Goal: Complete application form: Complete application form

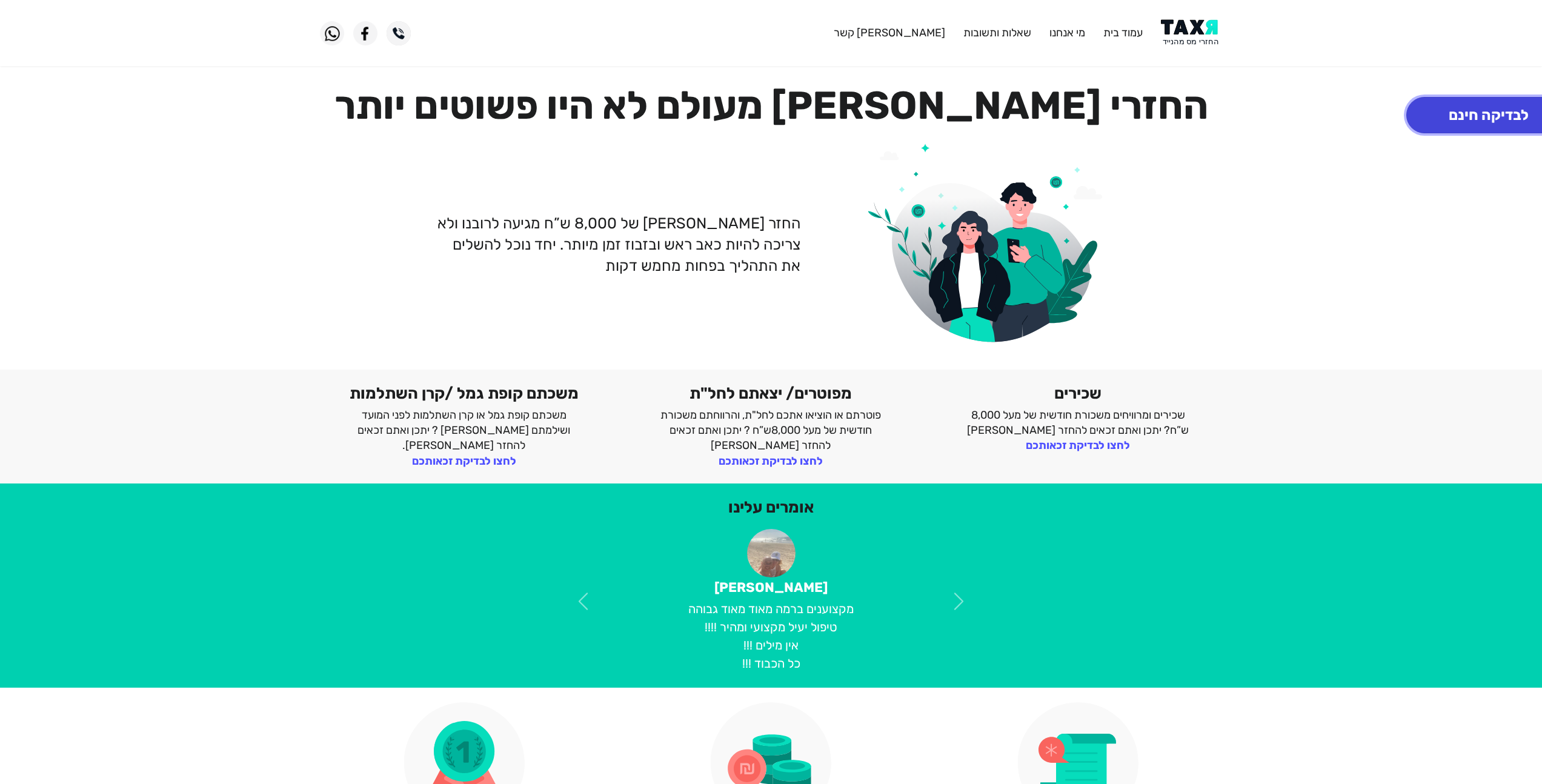
click at [1458, 126] on button "לבדיקה חינם" at bounding box center [1488, 115] width 164 height 37
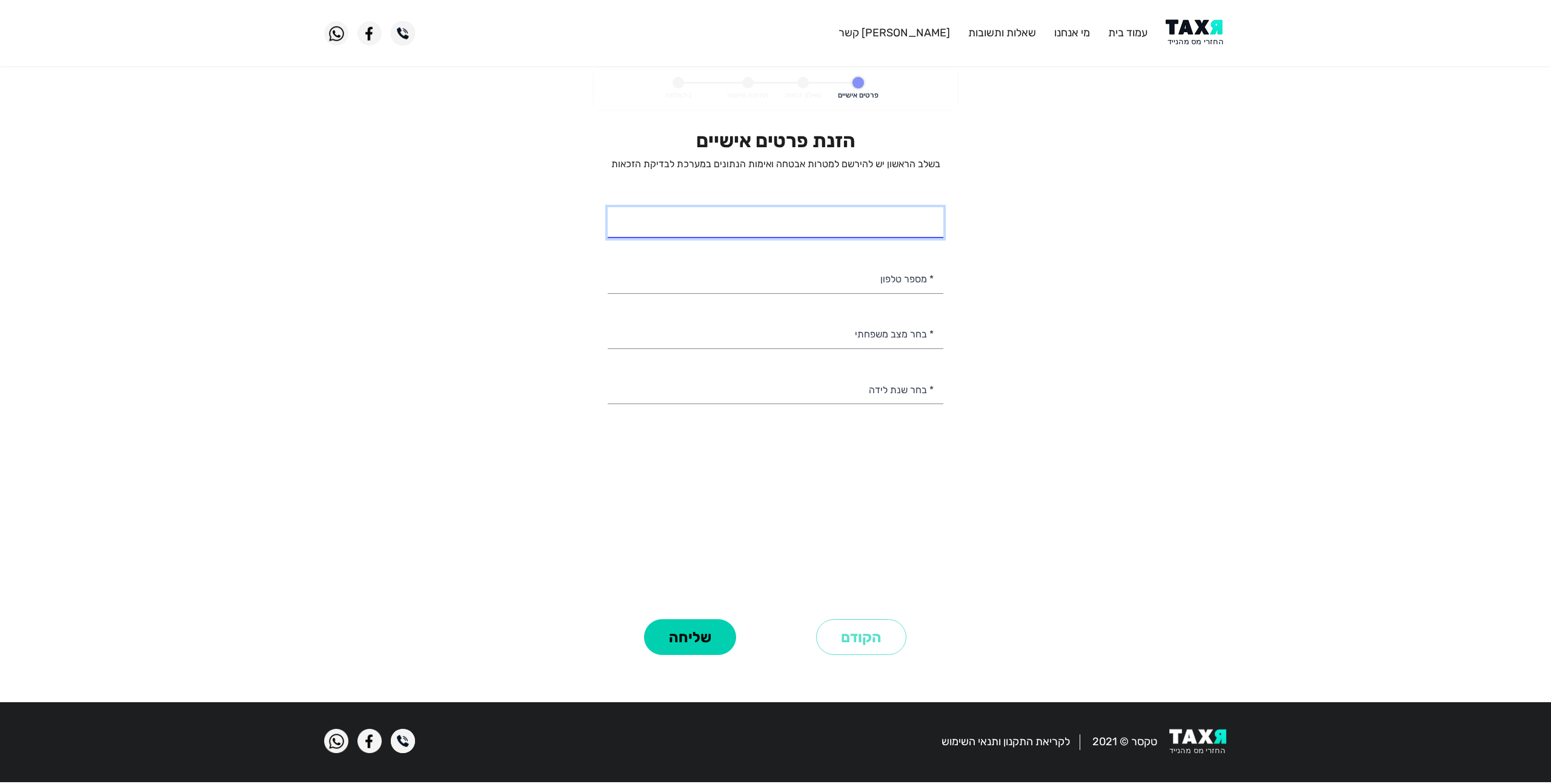
click at [839, 233] on input "* שם מלא" at bounding box center [775, 223] width 335 height 31
type input "[PERSON_NAME] [PERSON_NAME]"
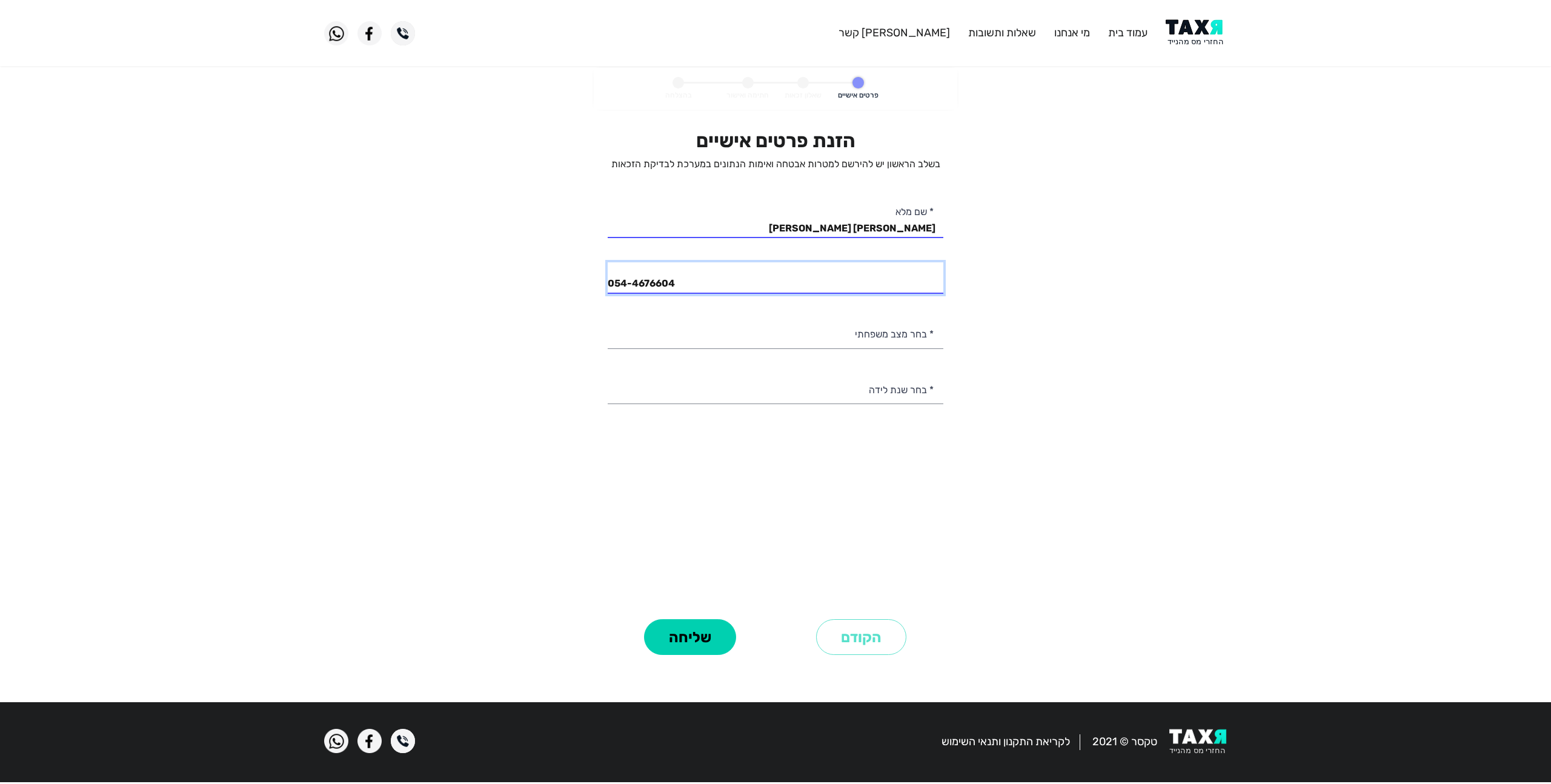
type input "054-4676604"
select select "3: Divorced"
click at [911, 336] on select "רווק/ה נשוי/[PERSON_NAME]/ה אלמן/נה" at bounding box center [775, 333] width 335 height 31
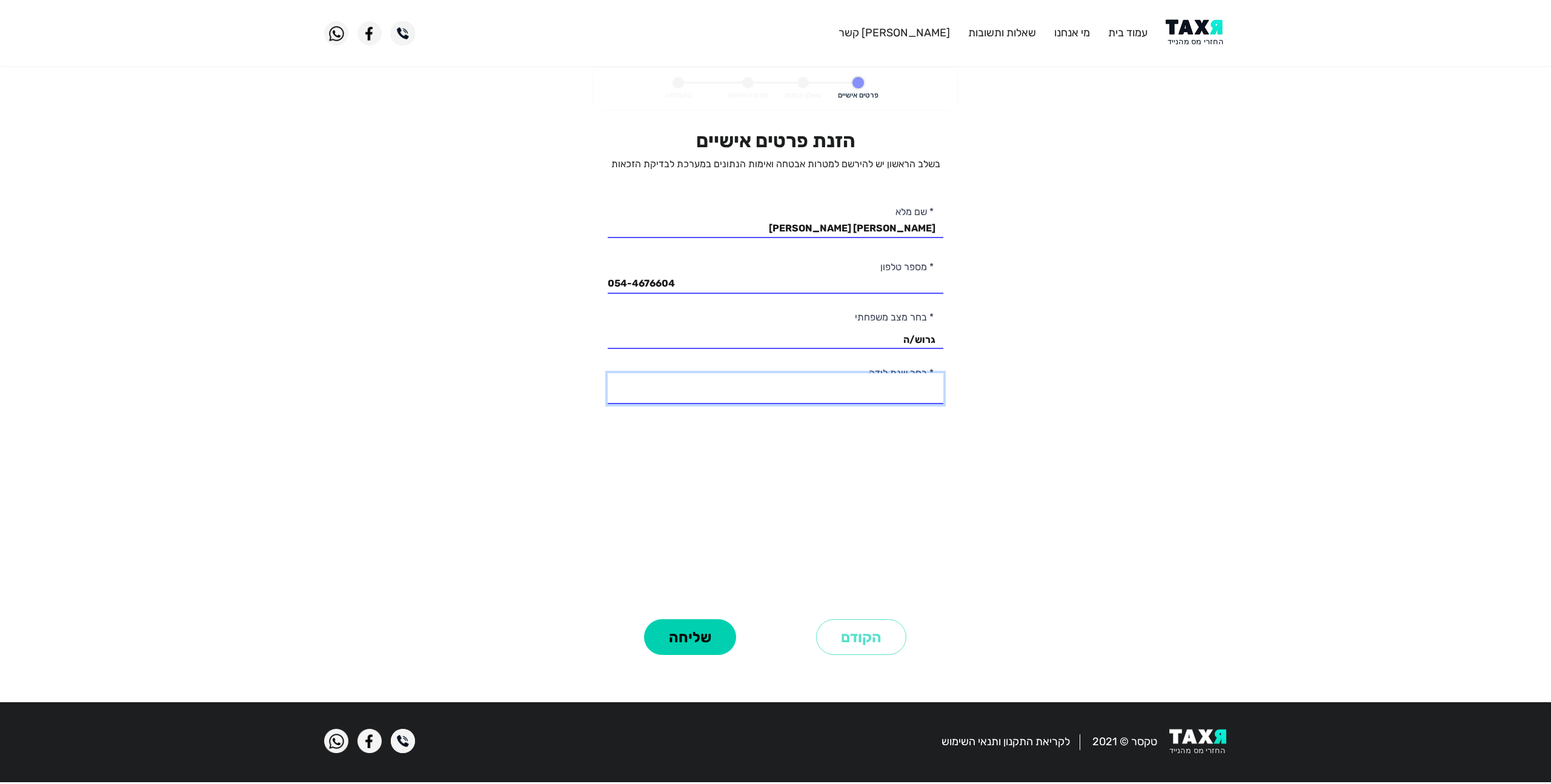
click at [847, 393] on select "2003 2002 2001 2000 1999 1998 1997 1996 1995 1994 1993 1992 1991 1990 1989 1988…" at bounding box center [775, 388] width 335 height 31
select select "29: 1975"
click at [608, 373] on select "2003 2002 2001 2000 1999 1998 1997 1996 1995 1994 1993 1992 1991 1990 1989 1988…" at bounding box center [775, 388] width 335 height 31
click at [688, 633] on button "שליחה" at bounding box center [690, 637] width 92 height 37
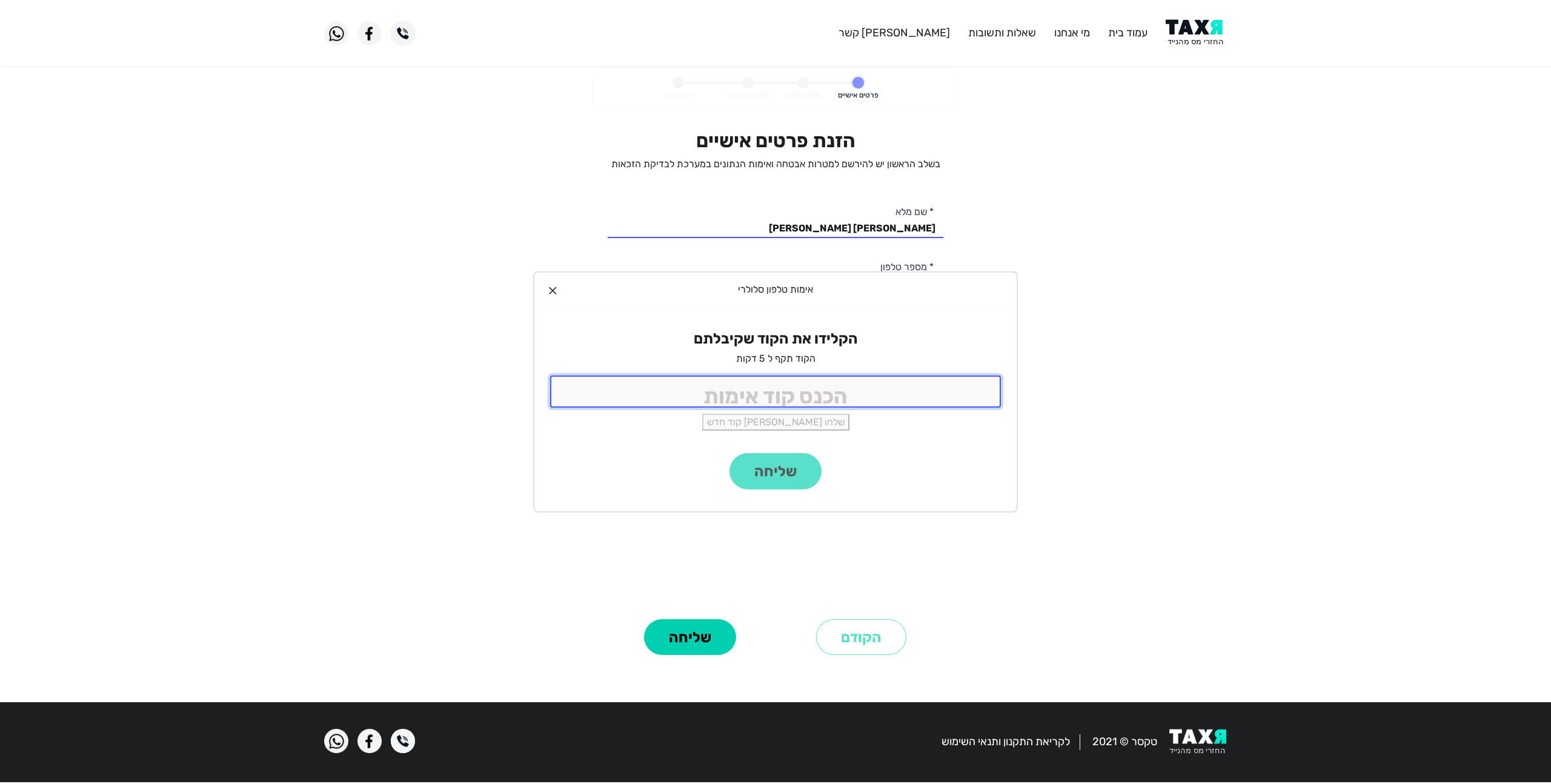
click at [899, 392] on input "tel" at bounding box center [776, 392] width 451 height 32
type input "6730"
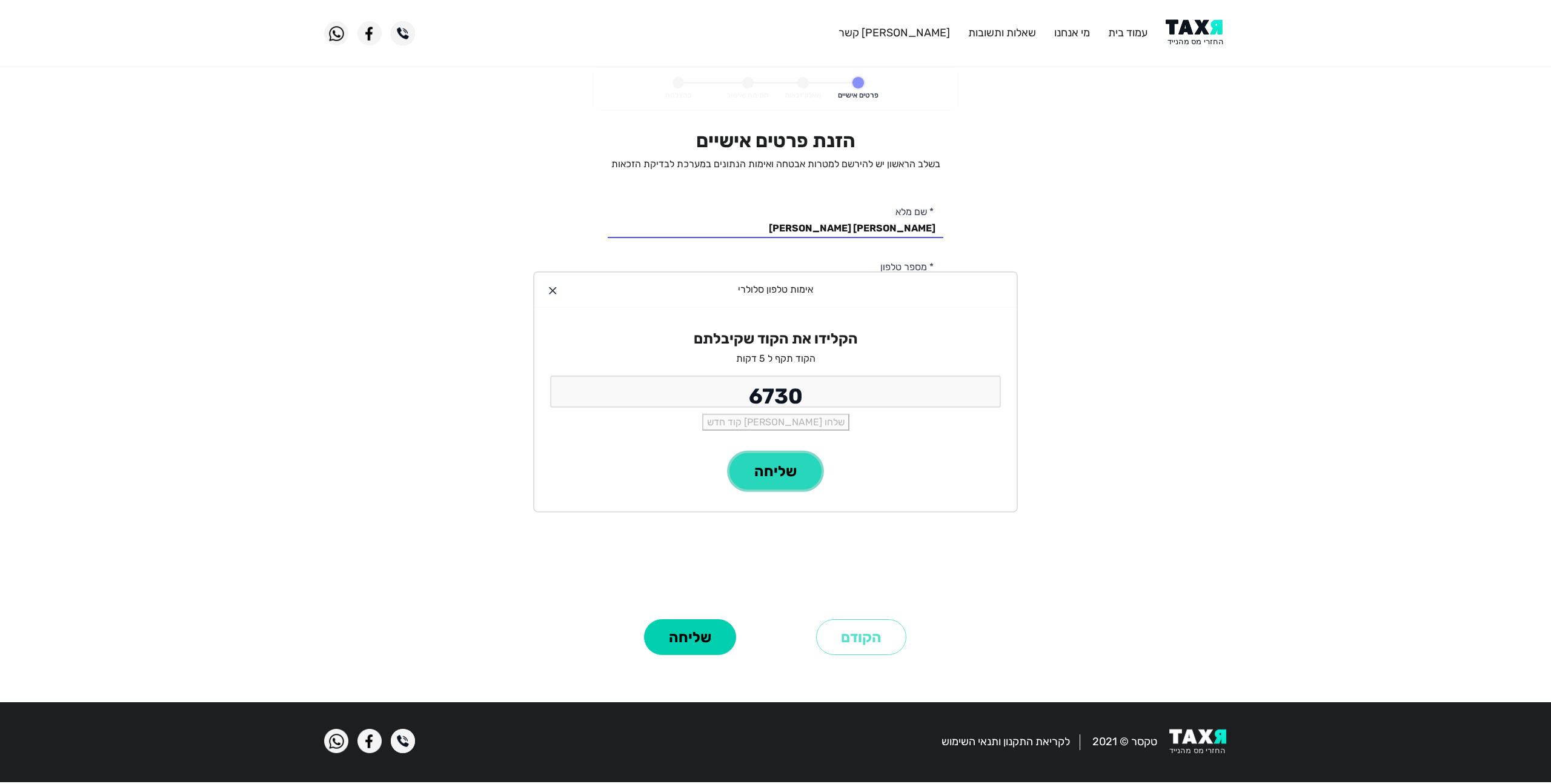
click at [776, 478] on button "שליחה" at bounding box center [776, 471] width 92 height 37
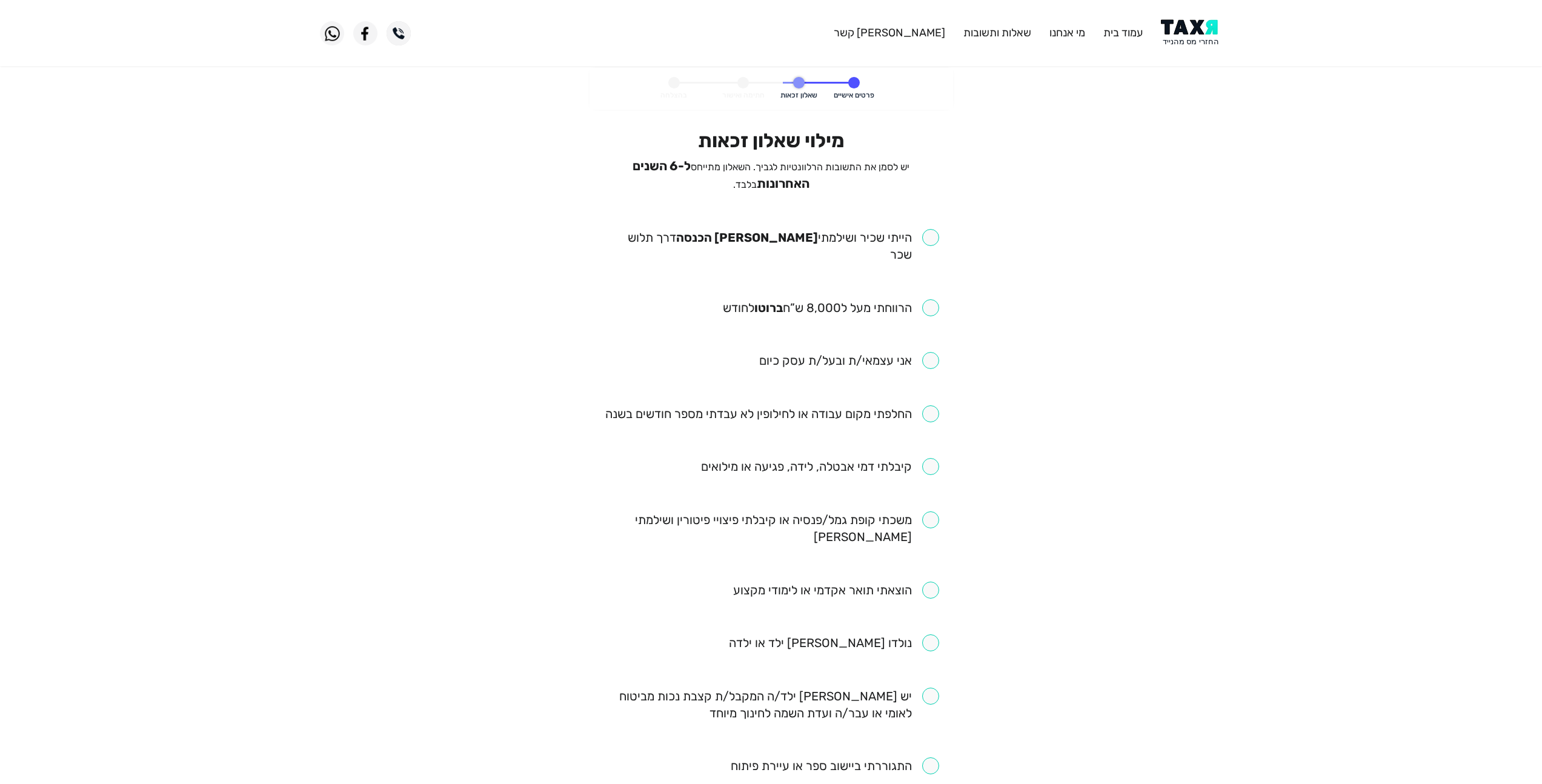
click at [931, 231] on input "checkbox" at bounding box center [770, 246] width 335 height 34
checkbox input "true"
click at [935, 300] on input "checkbox" at bounding box center [831, 308] width 216 height 17
checkbox input "true"
click at [934, 406] on input "checkbox" at bounding box center [771, 414] width 333 height 17
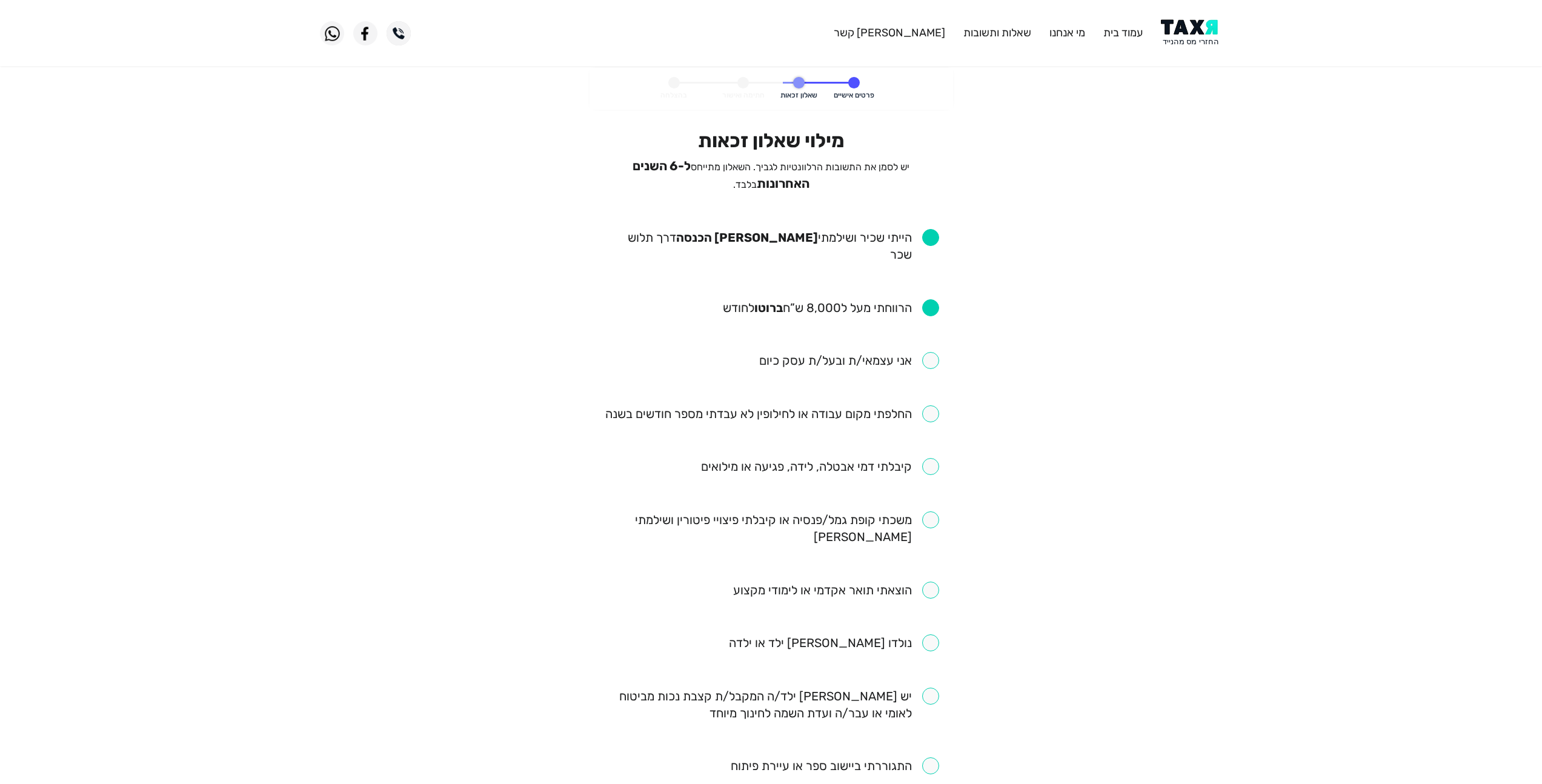
checkbox input "true"
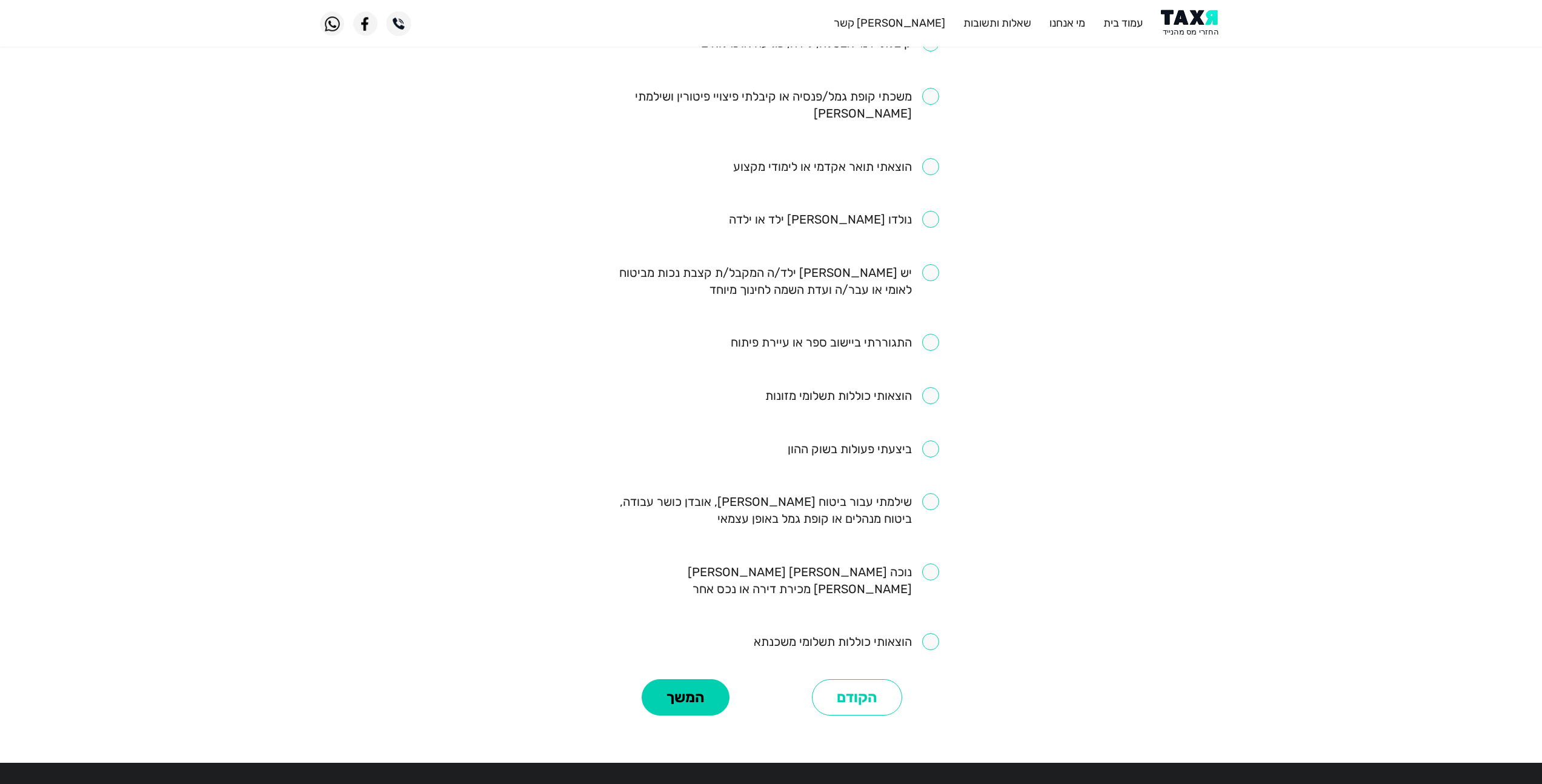
scroll to position [424, 0]
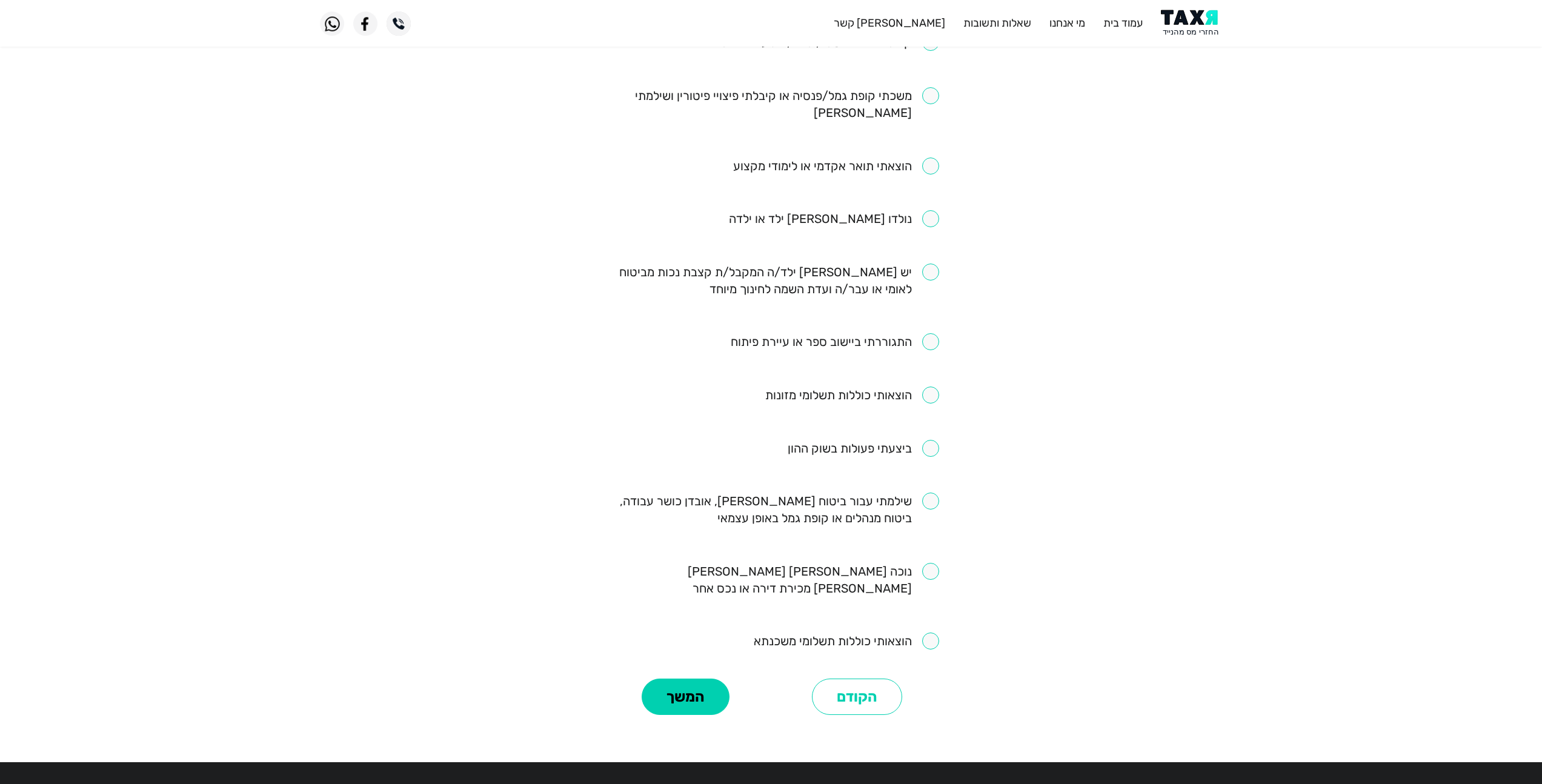
click at [930, 492] on input "checkbox" at bounding box center [770, 509] width 335 height 34
checkbox input "true"
click at [931, 632] on input "checkbox" at bounding box center [845, 640] width 185 height 17
checkbox input "true"
click at [687, 678] on button "המשך" at bounding box center [686, 696] width 88 height 37
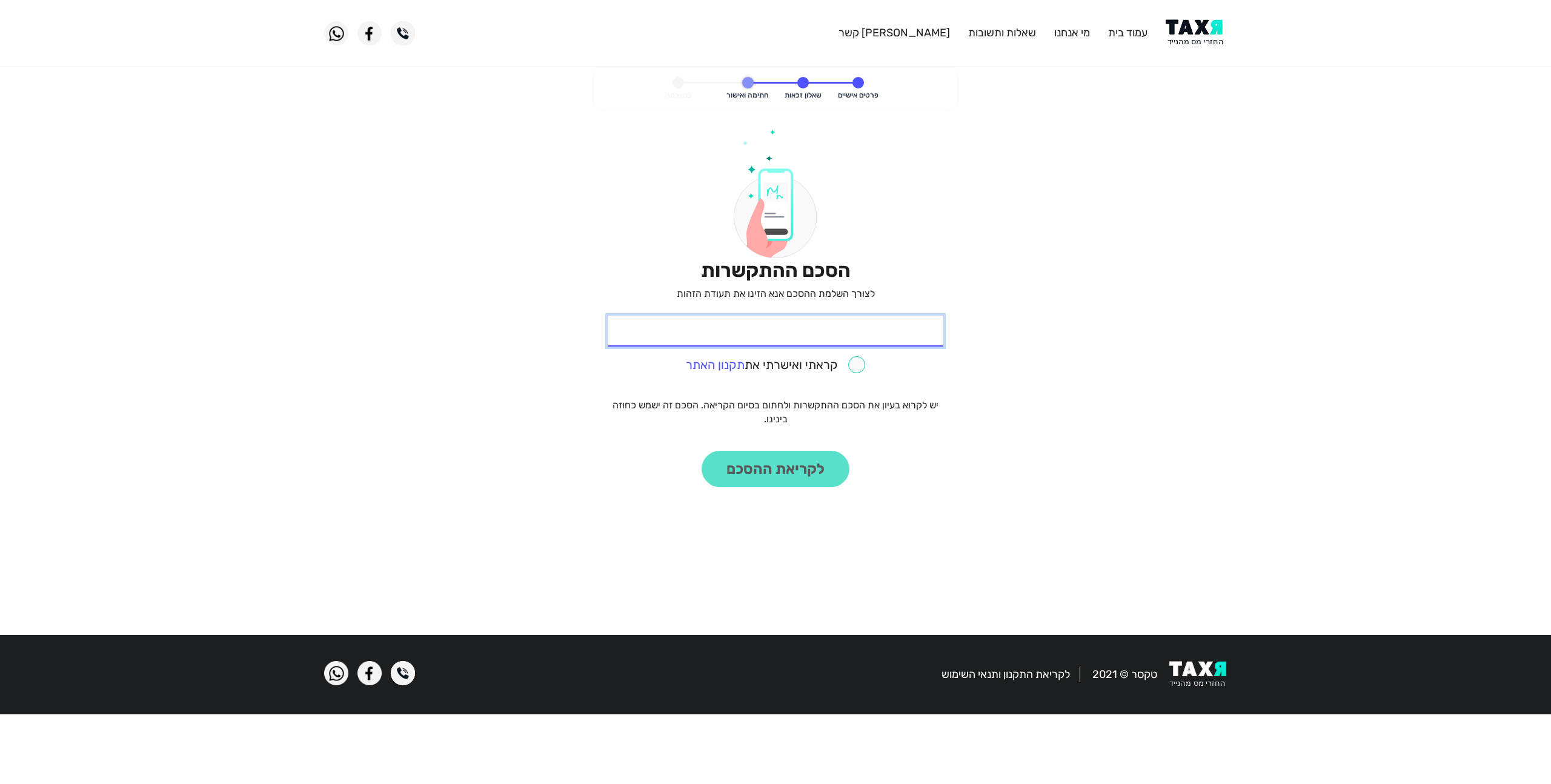
click at [879, 331] on input "* תעודת זהות" at bounding box center [775, 331] width 335 height 31
type input "037683711"
click at [861, 361] on input "checkbox" at bounding box center [775, 364] width 179 height 17
checkbox input "true"
click at [806, 480] on button "לקריאת ההסכם" at bounding box center [775, 469] width 147 height 37
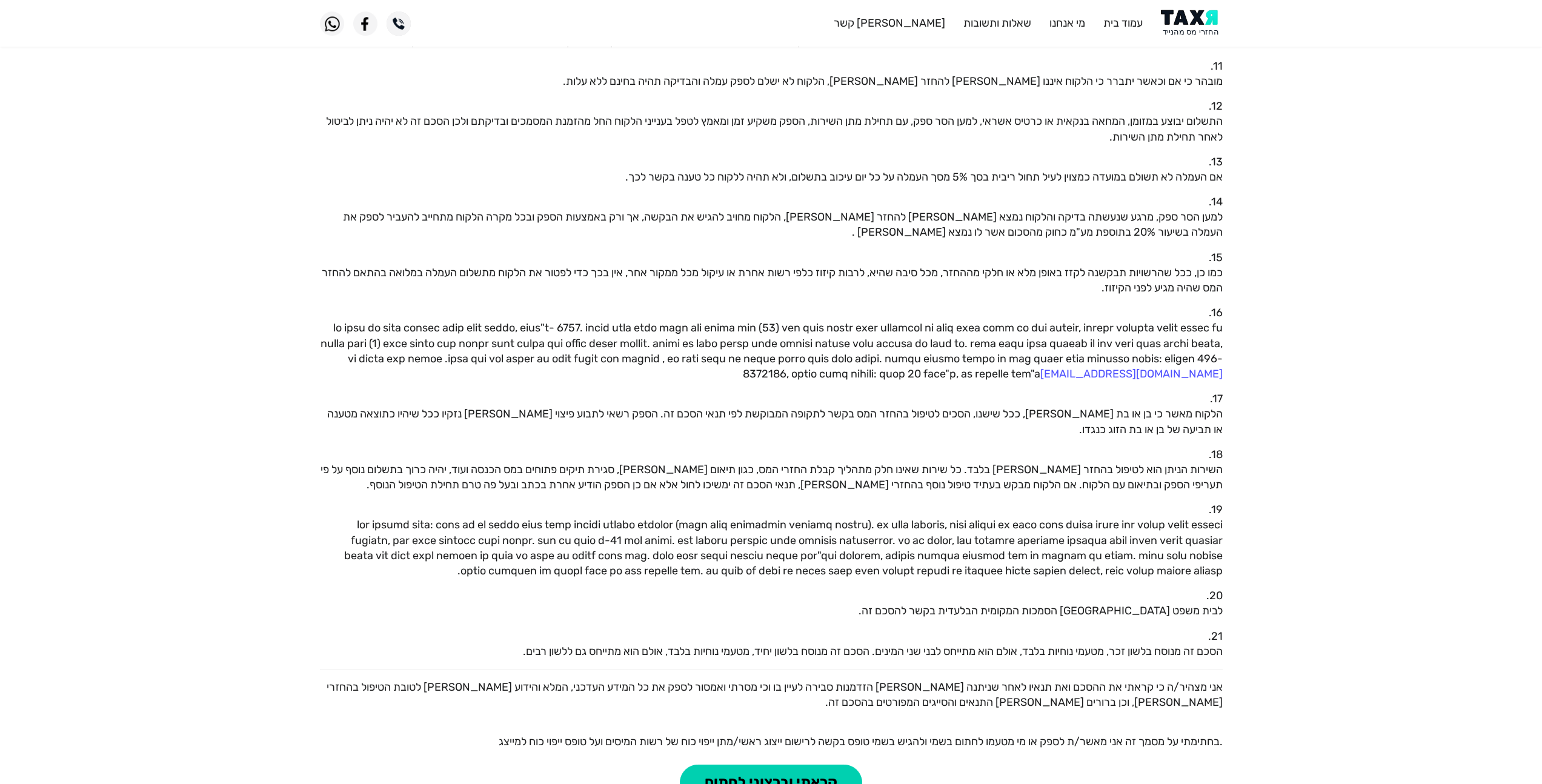
scroll to position [842, 0]
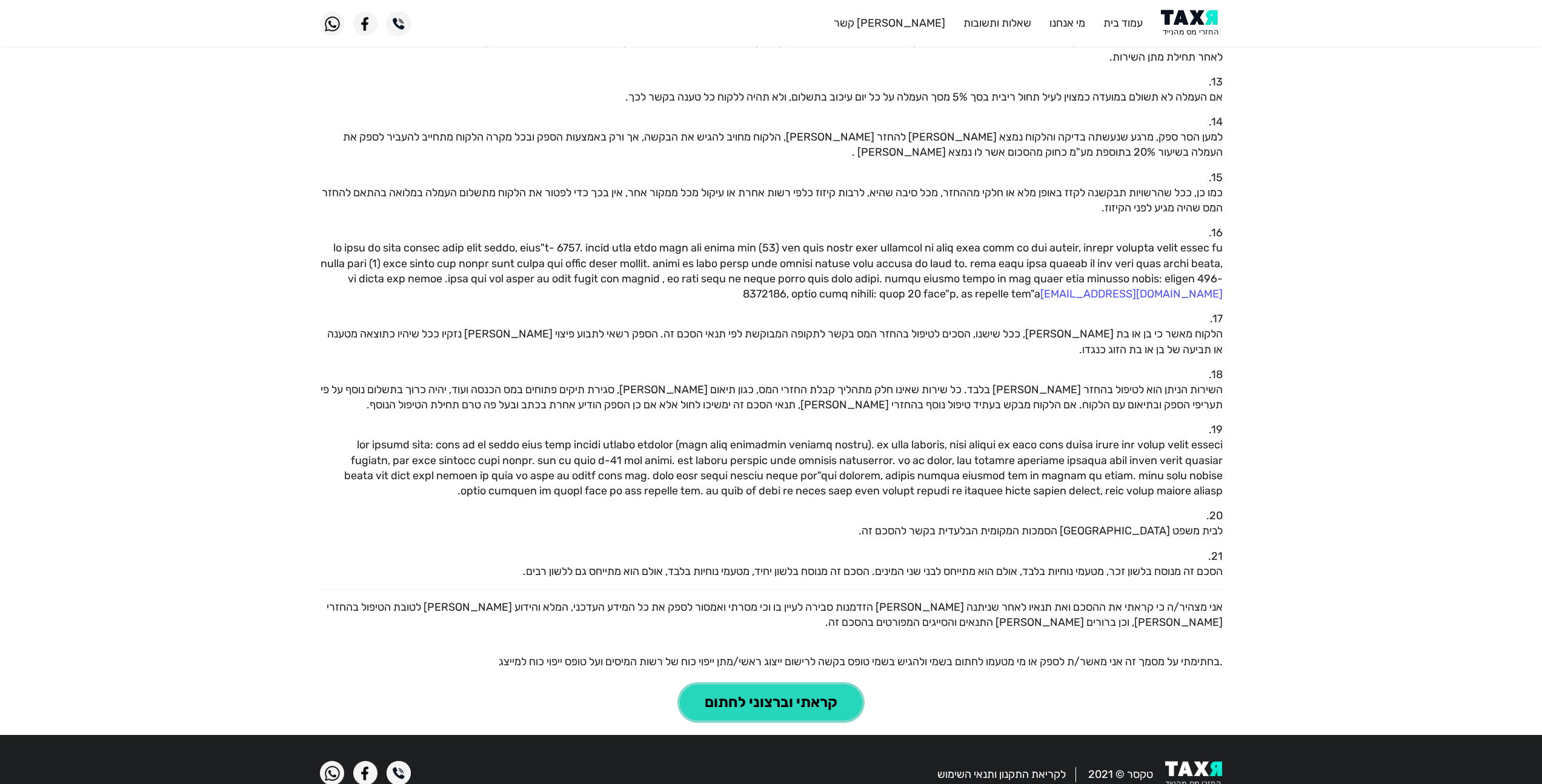
click at [818, 684] on button "קראתי וברצוני לחתום" at bounding box center [771, 702] width 182 height 37
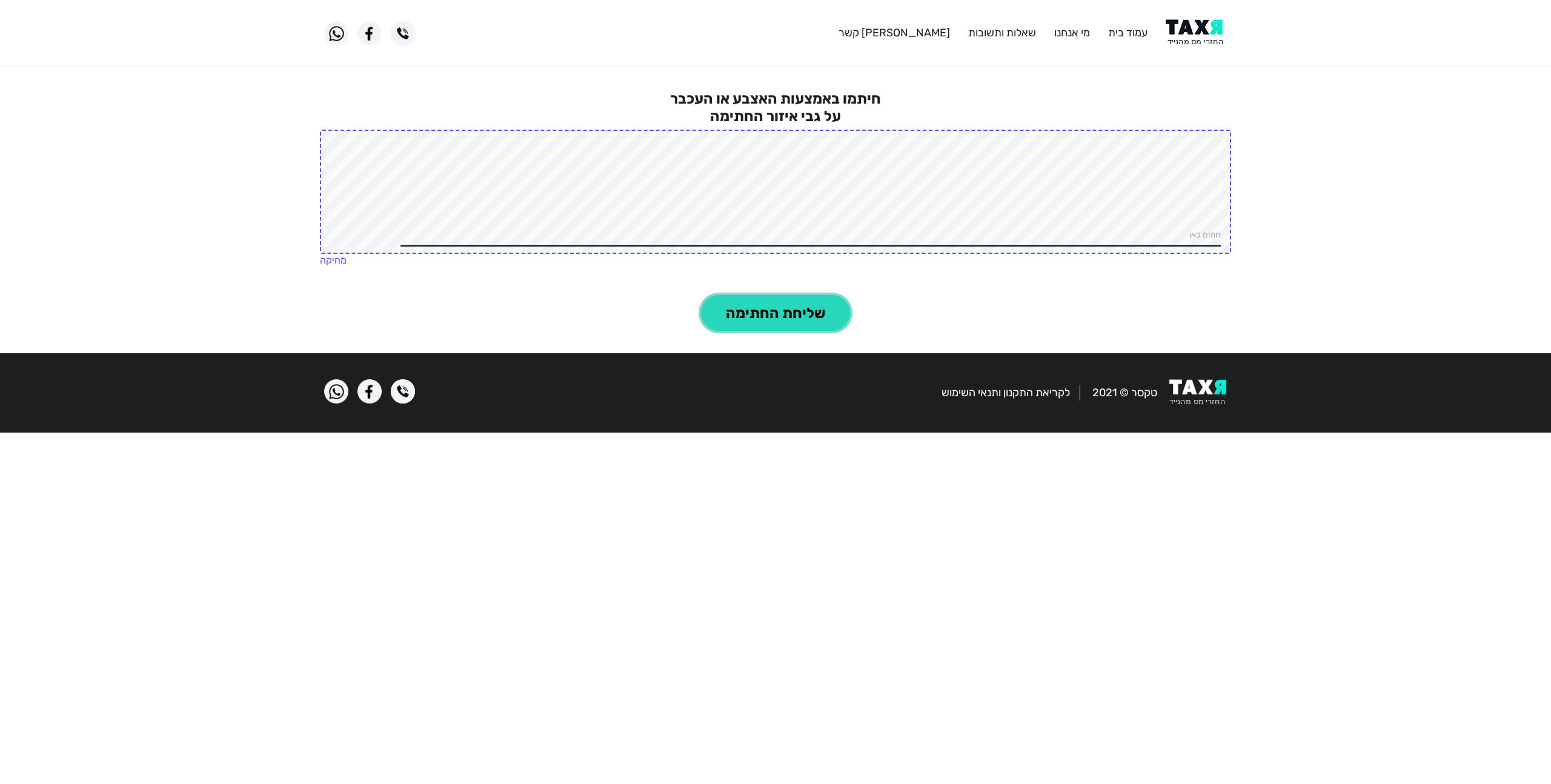
click at [801, 311] on button "שליחת החתימה" at bounding box center [775, 313] width 149 height 37
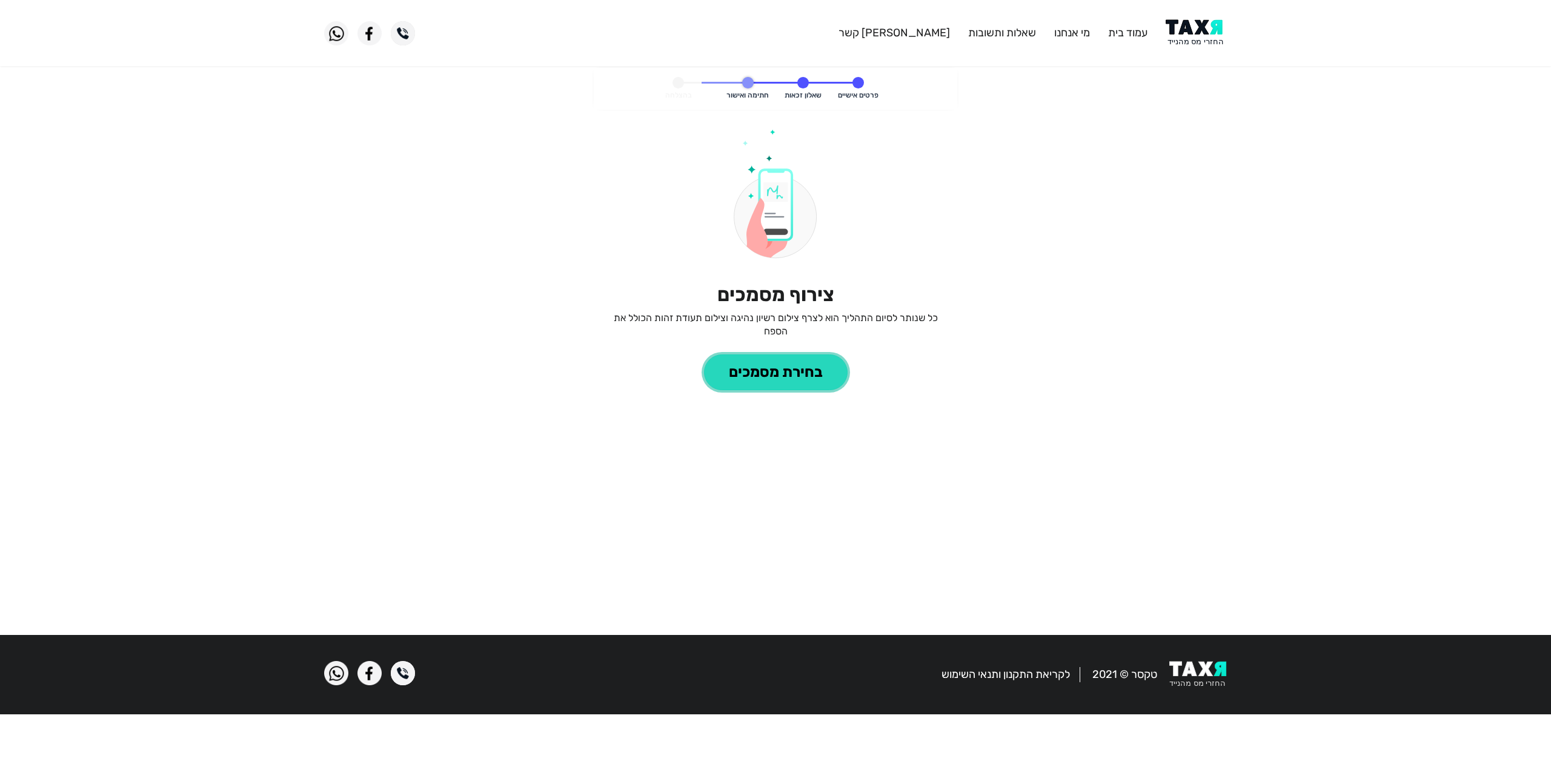
click at [786, 373] on button "בחירת מסמכים" at bounding box center [776, 372] width 144 height 37
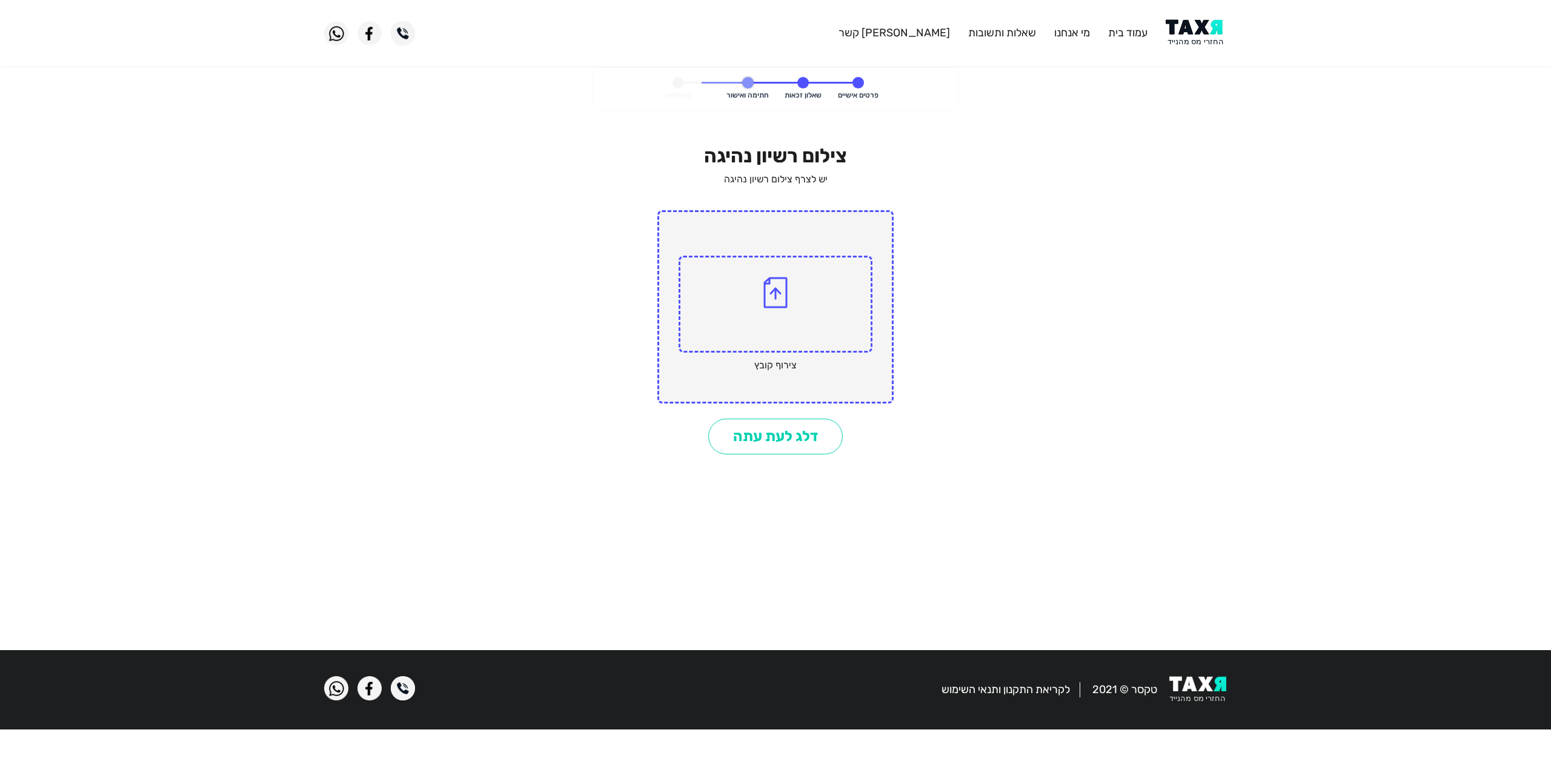
click at [781, 294] on img at bounding box center [776, 293] width 24 height 32
click at [0, 0] on input "file" at bounding box center [0, 0] width 0 height 0
click at [776, 304] on img at bounding box center [776, 293] width 24 height 32
click at [0, 0] on input "file" at bounding box center [0, 0] width 0 height 0
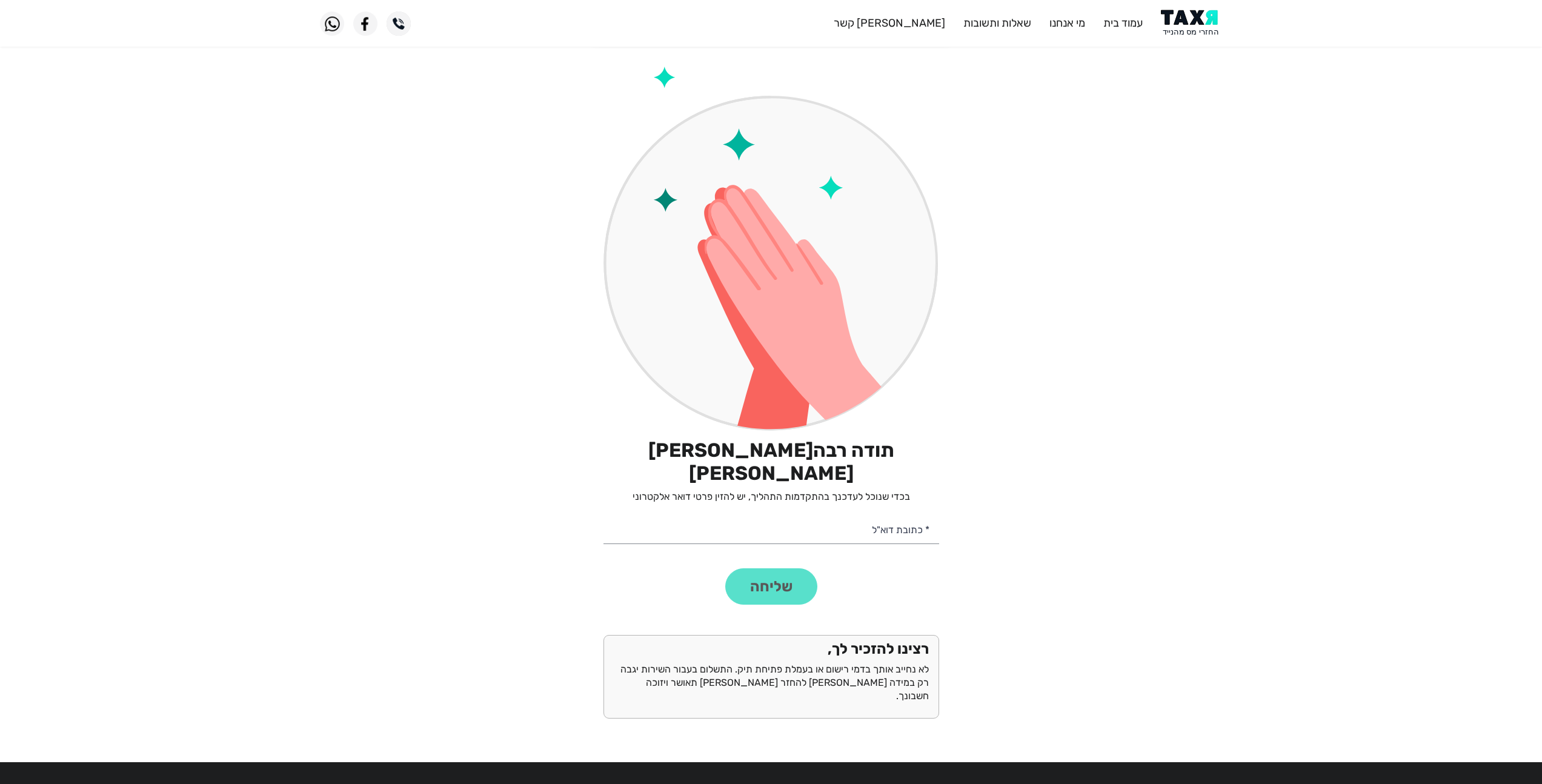
scroll to position [72, 0]
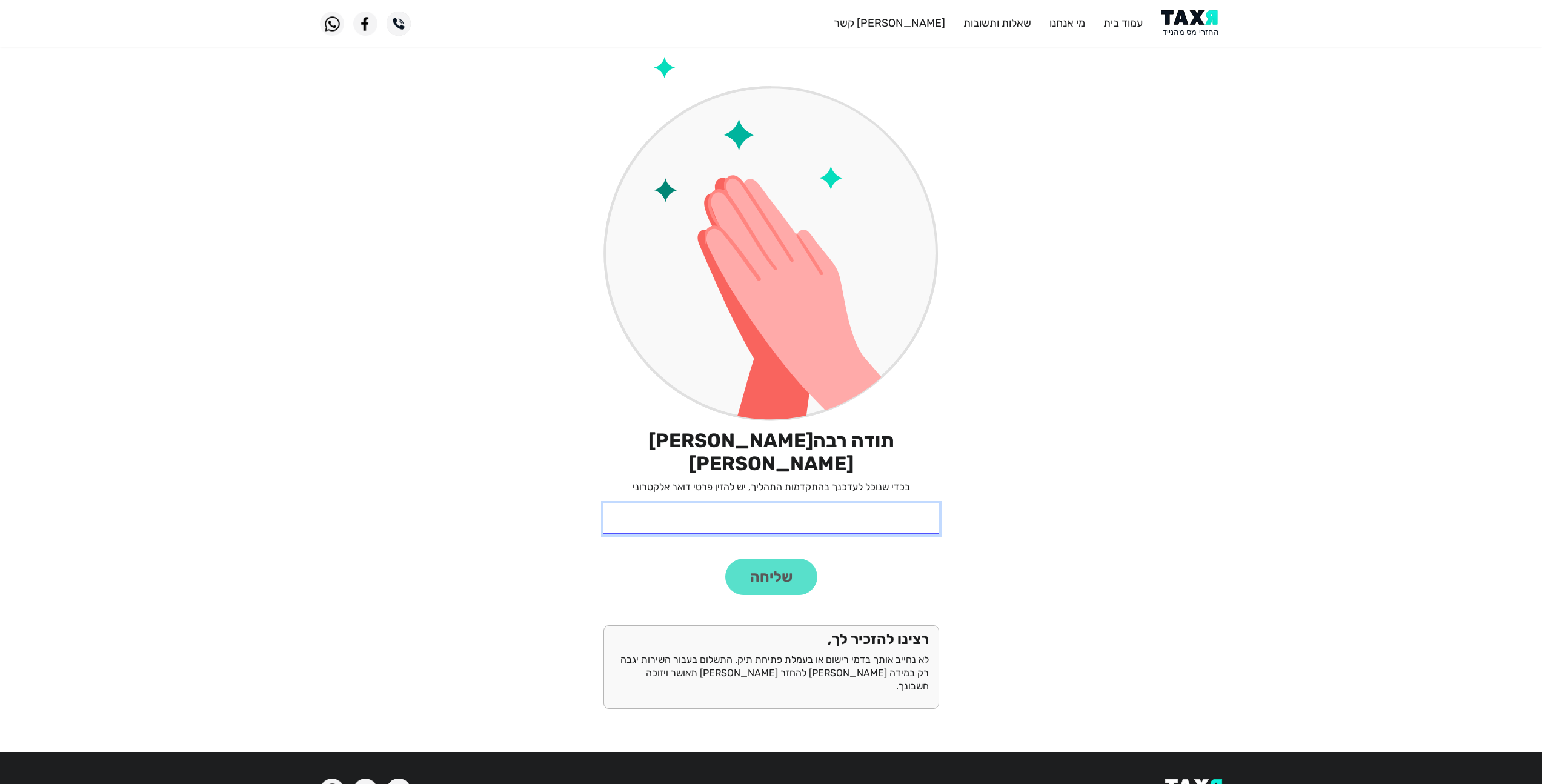
click at [892, 503] on input "* כתובת דוא"ל" at bounding box center [770, 518] width 335 height 31
type input "[EMAIL_ADDRESS][DOMAIN_NAME]"
click at [779, 562] on button "שליחה" at bounding box center [771, 576] width 92 height 37
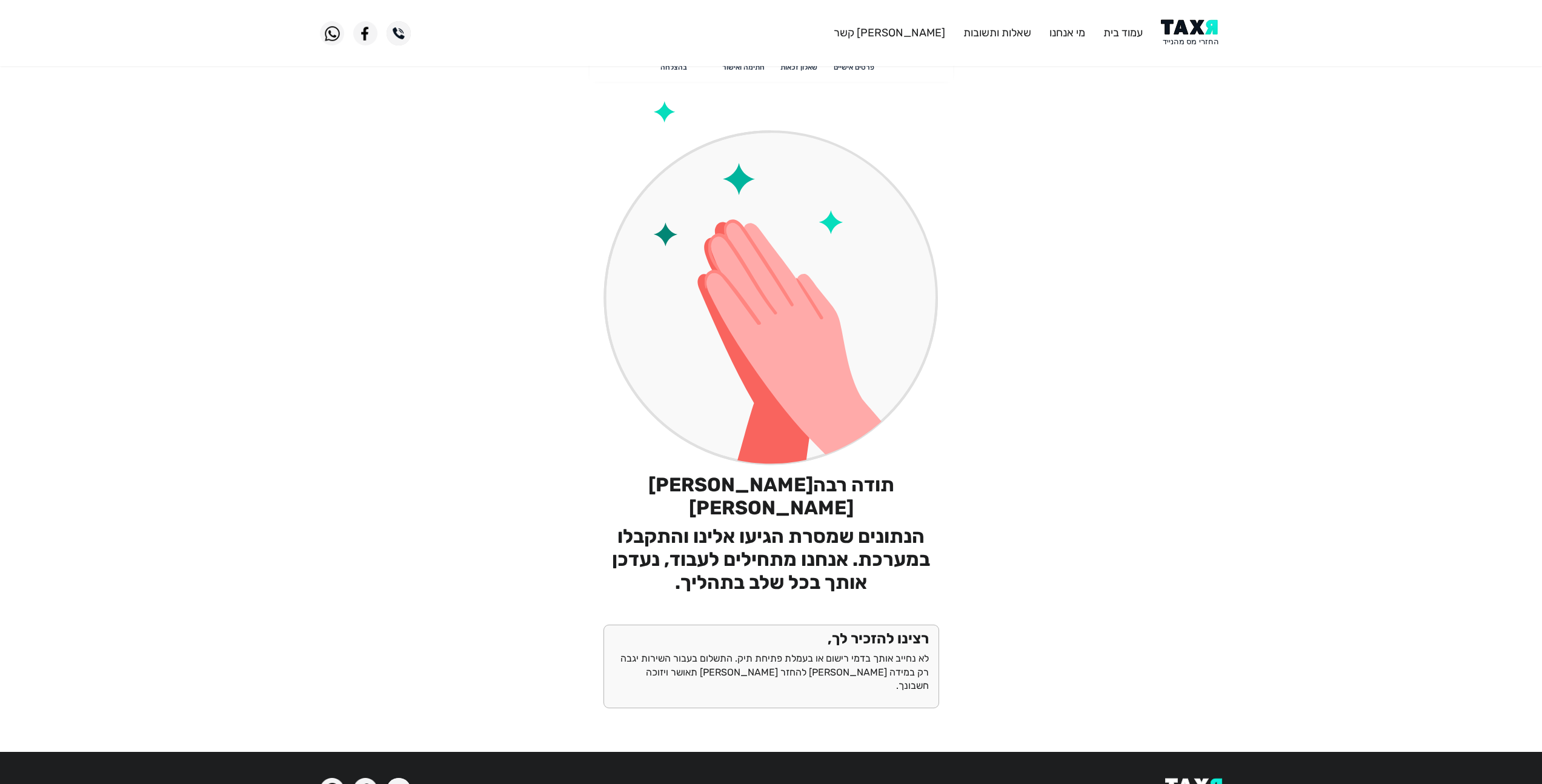
scroll to position [0, 0]
